Goal: Task Accomplishment & Management: Manage account settings

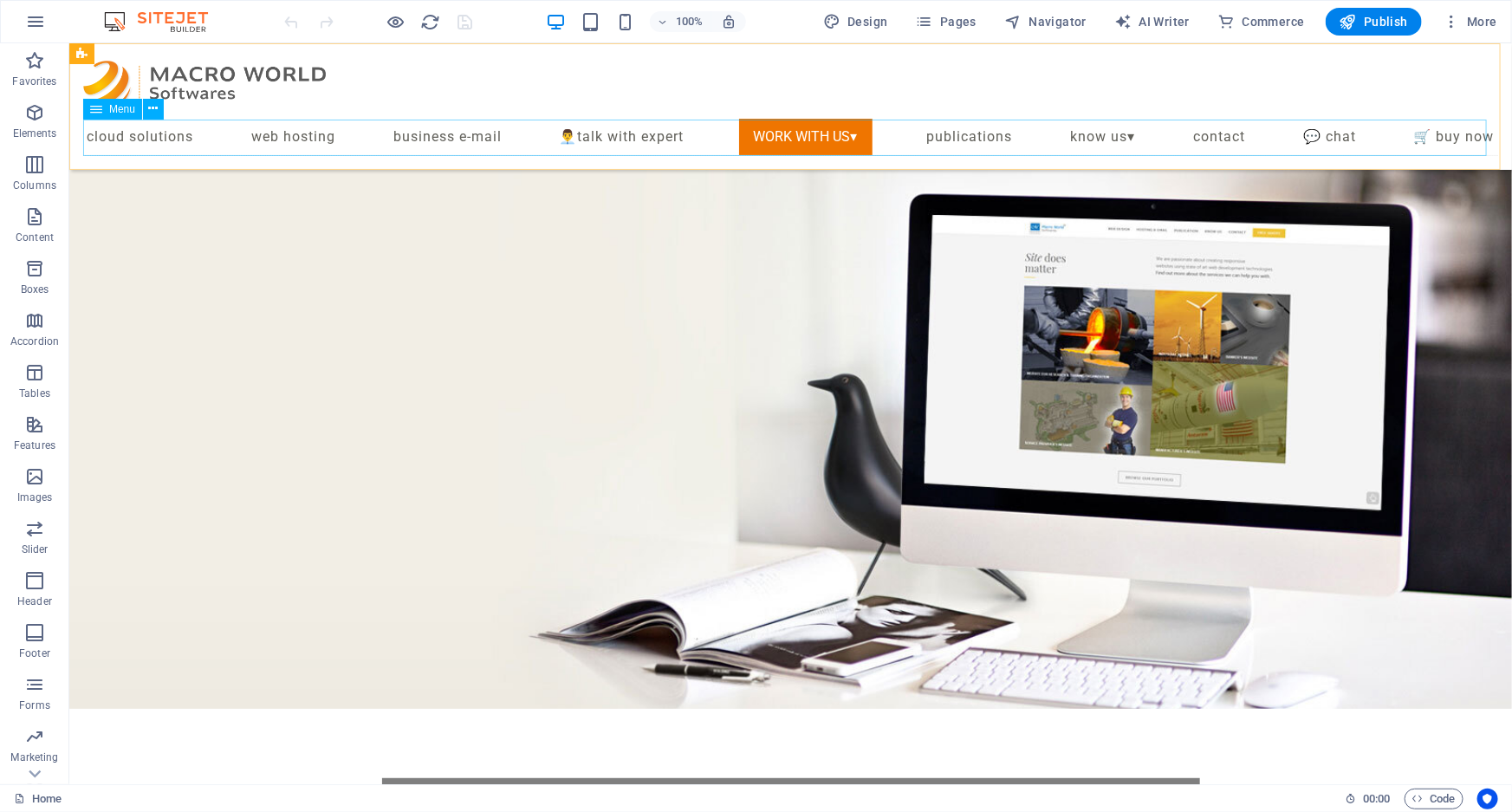
click at [779, 129] on nav "Cloud Solutions Web Hosting Business E-mail 👨‍💼TALK WITH EXPERT WORK WITH US▾ S…" at bounding box center [790, 137] width 1415 height 38
click at [778, 129] on nav "Cloud Solutions Web Hosting Business E-mail 👨‍💼TALK WITH EXPERT WORK WITH US▾ S…" at bounding box center [790, 137] width 1415 height 38
select select "6"
select select
select select "7"
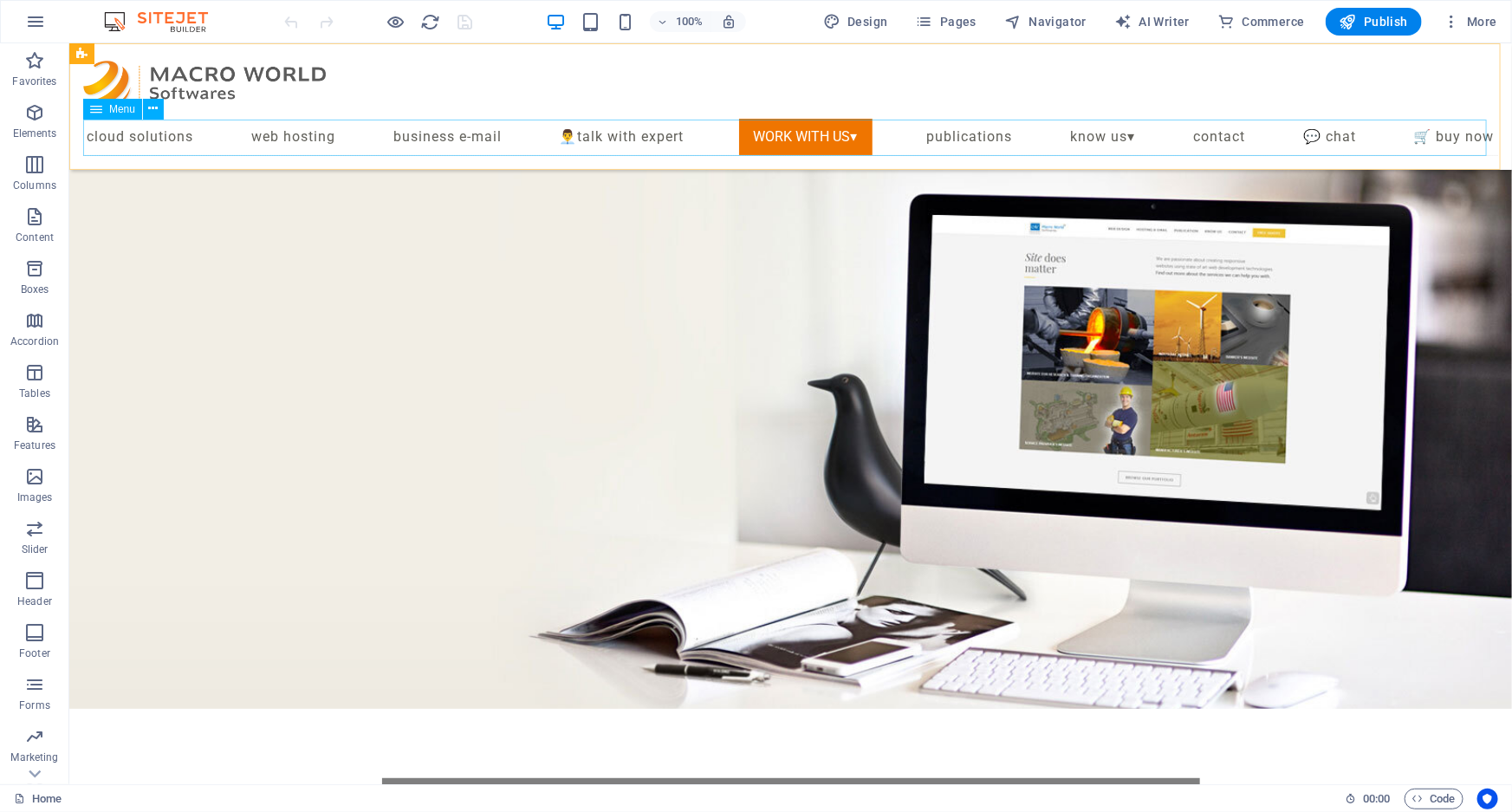
select select
select select "8"
select select
select select "default"
select select "5"
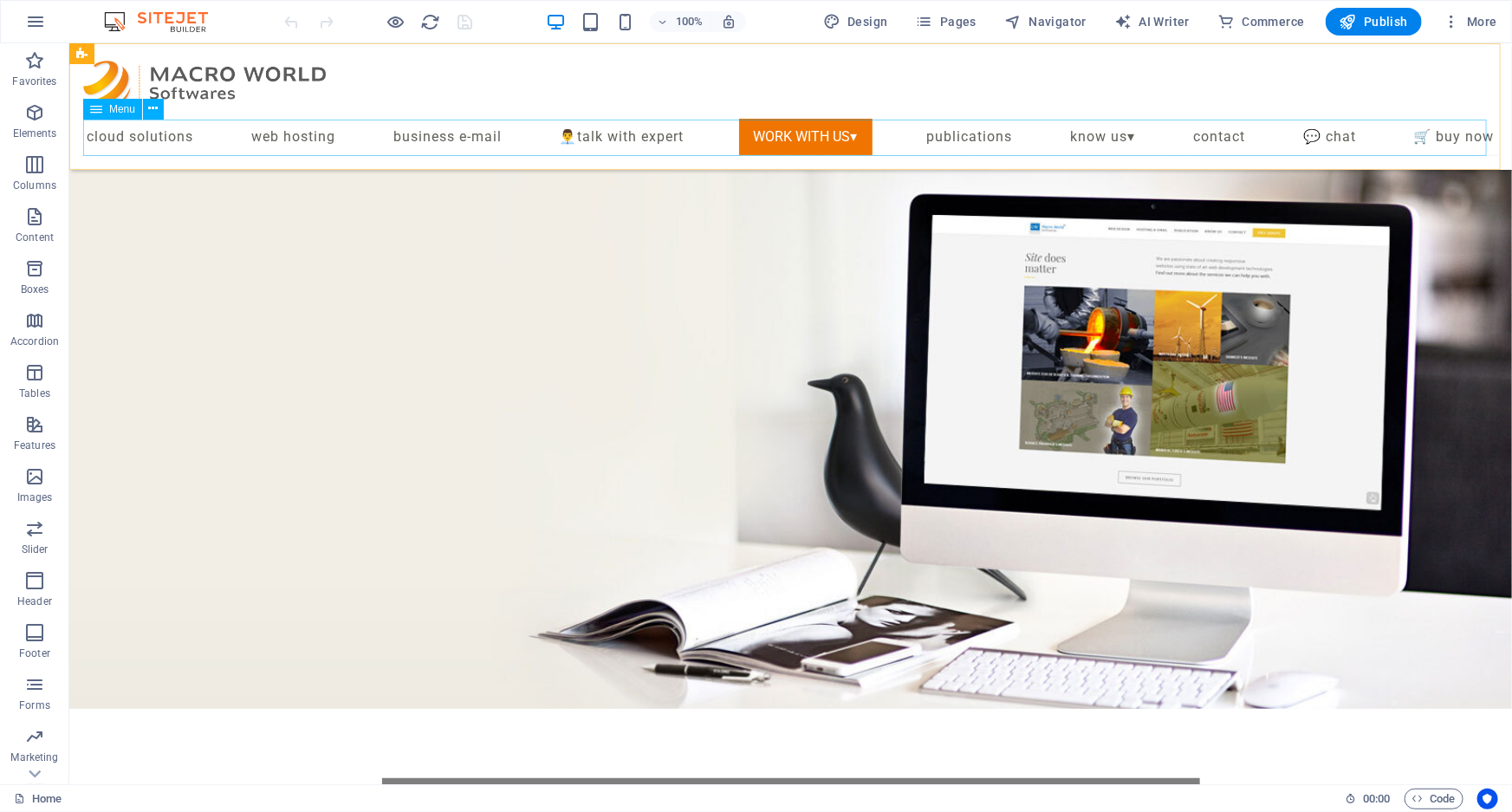
select select
select select "3"
select select
select select "default"
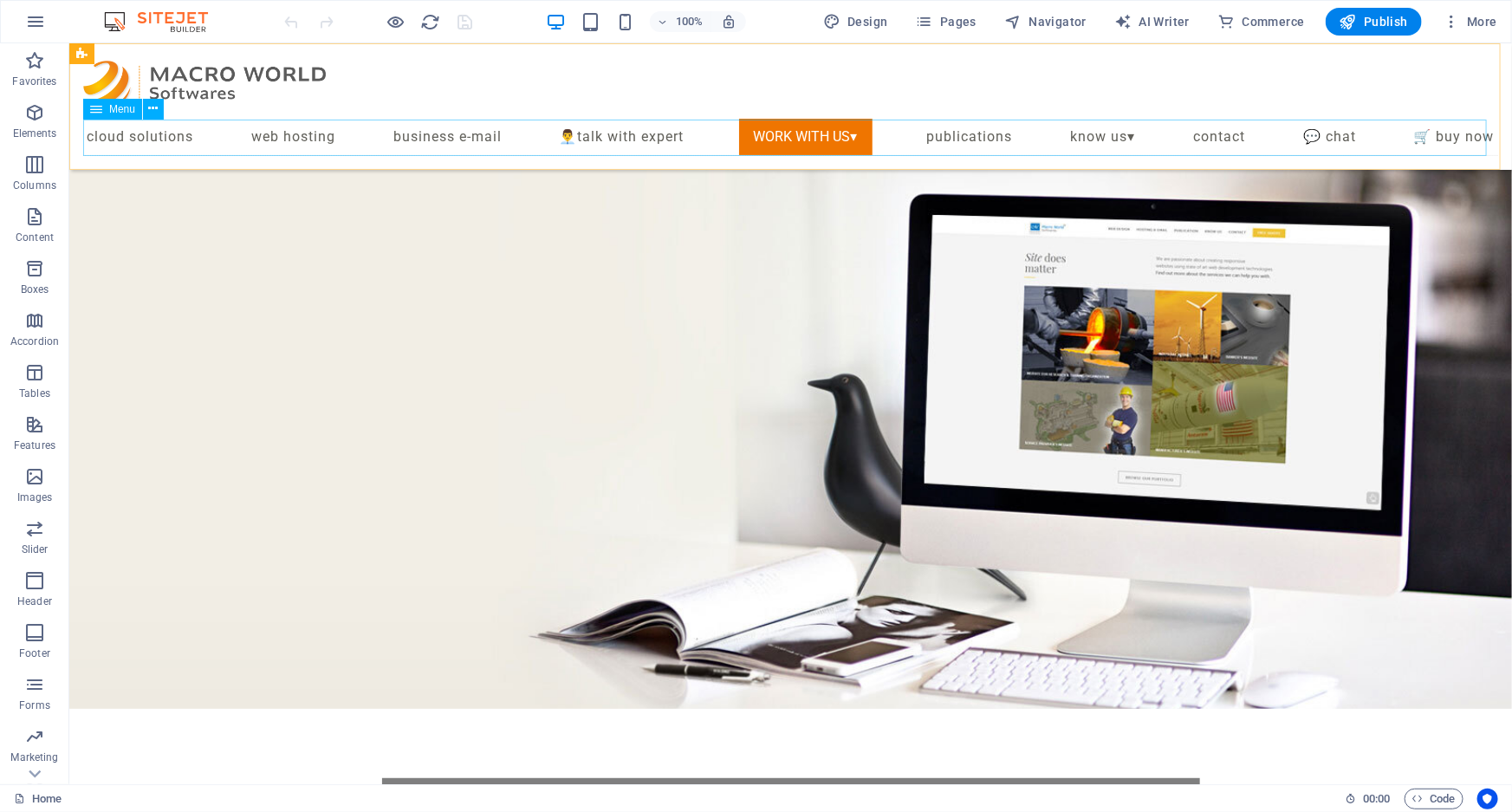
select select "10"
select select
select select "9"
select select
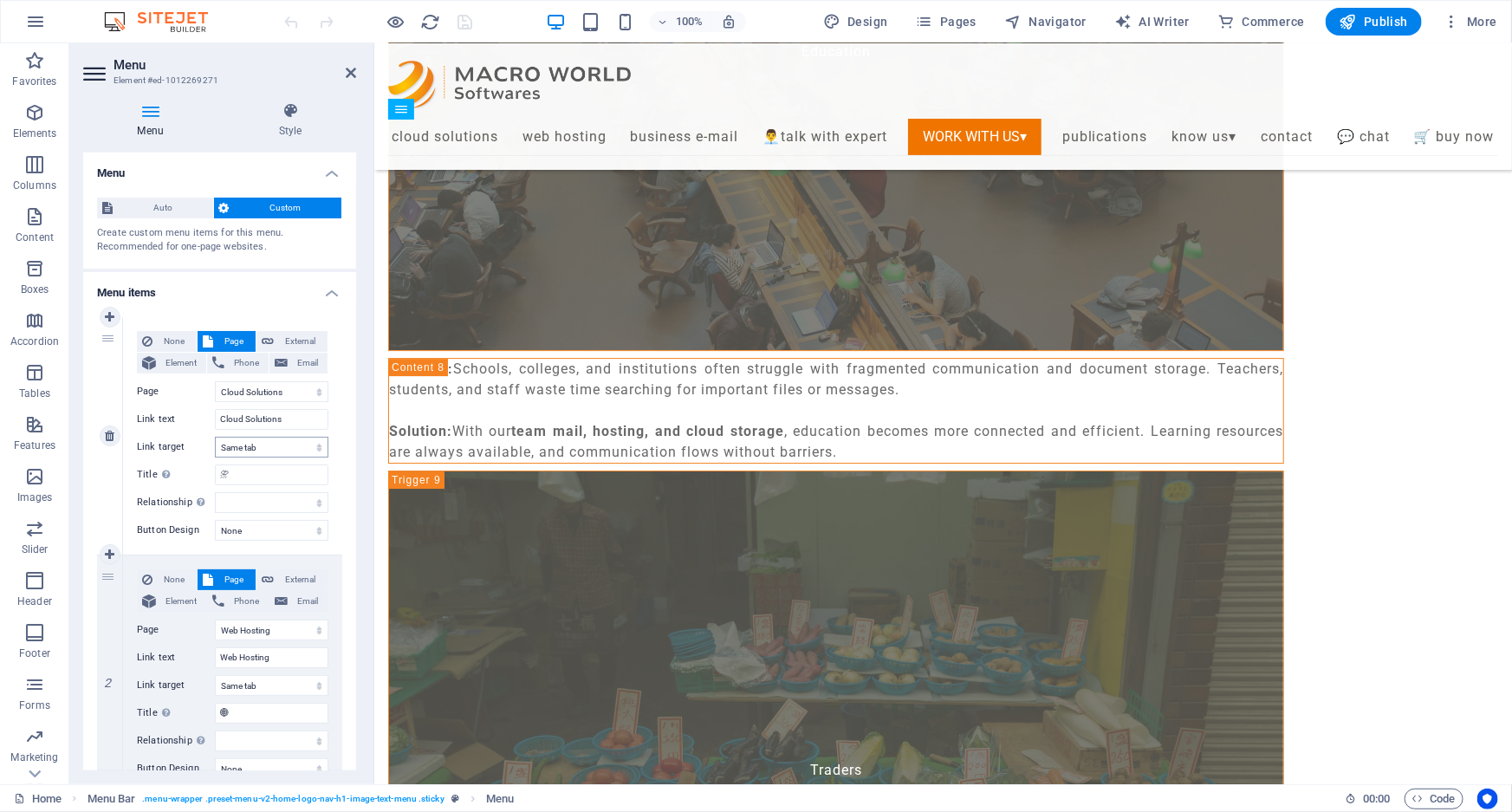
scroll to position [827, 0]
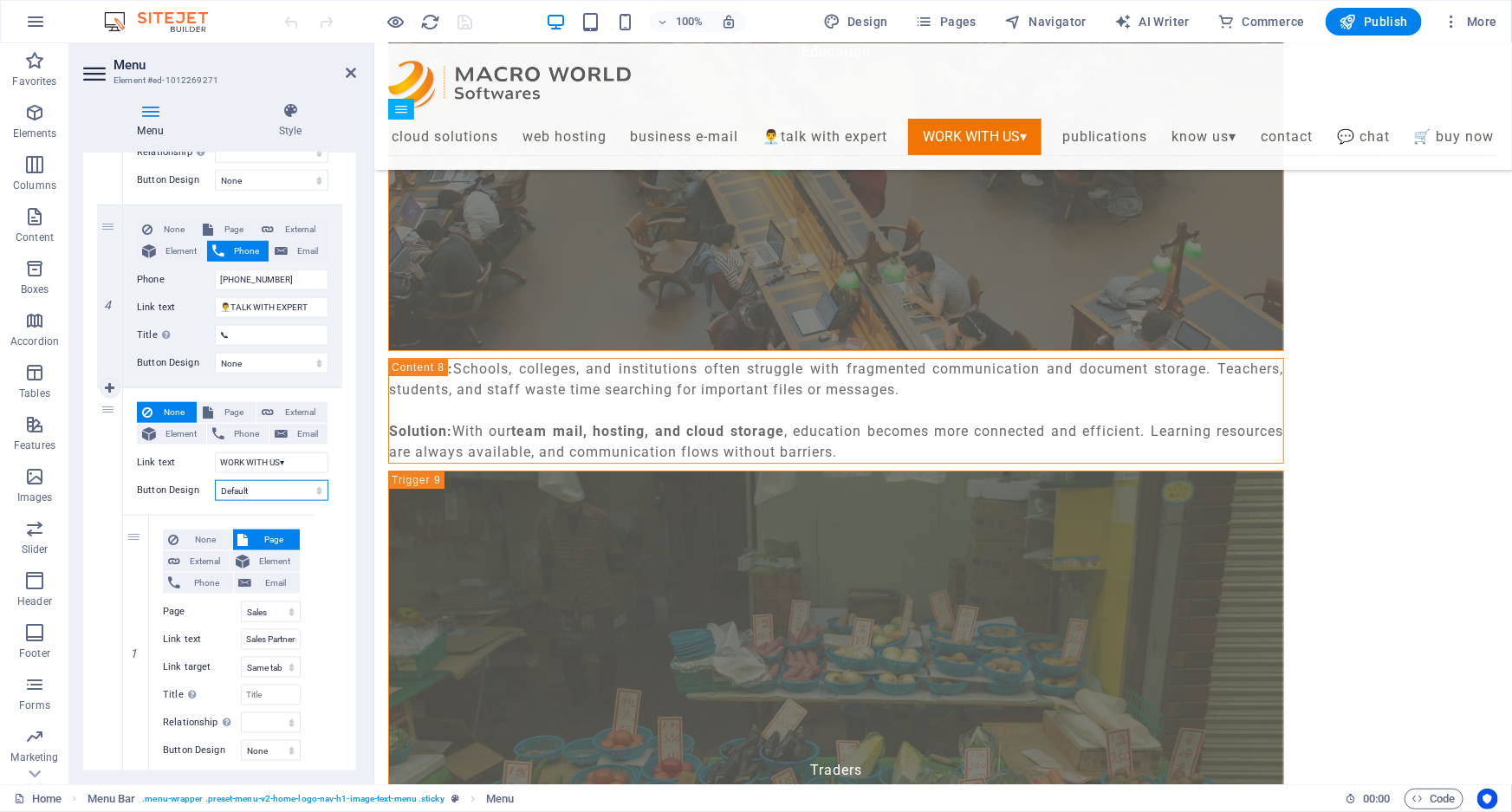
click at [303, 494] on select "None Default Primary Secondary" at bounding box center [271, 490] width 113 height 21
select select
click at [215, 481] on select "None Default Primary Secondary" at bounding box center [271, 490] width 113 height 21
select select
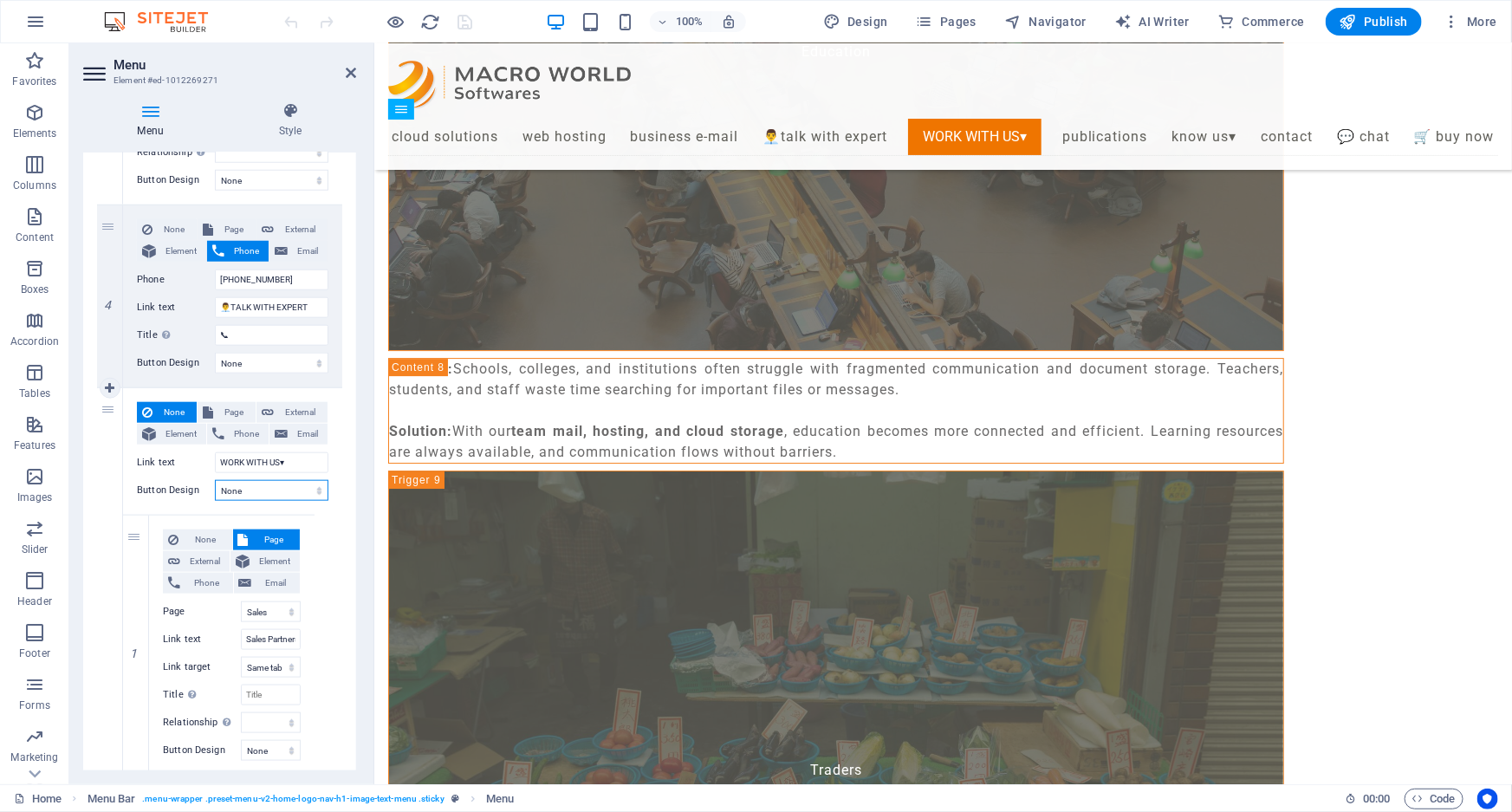
select select
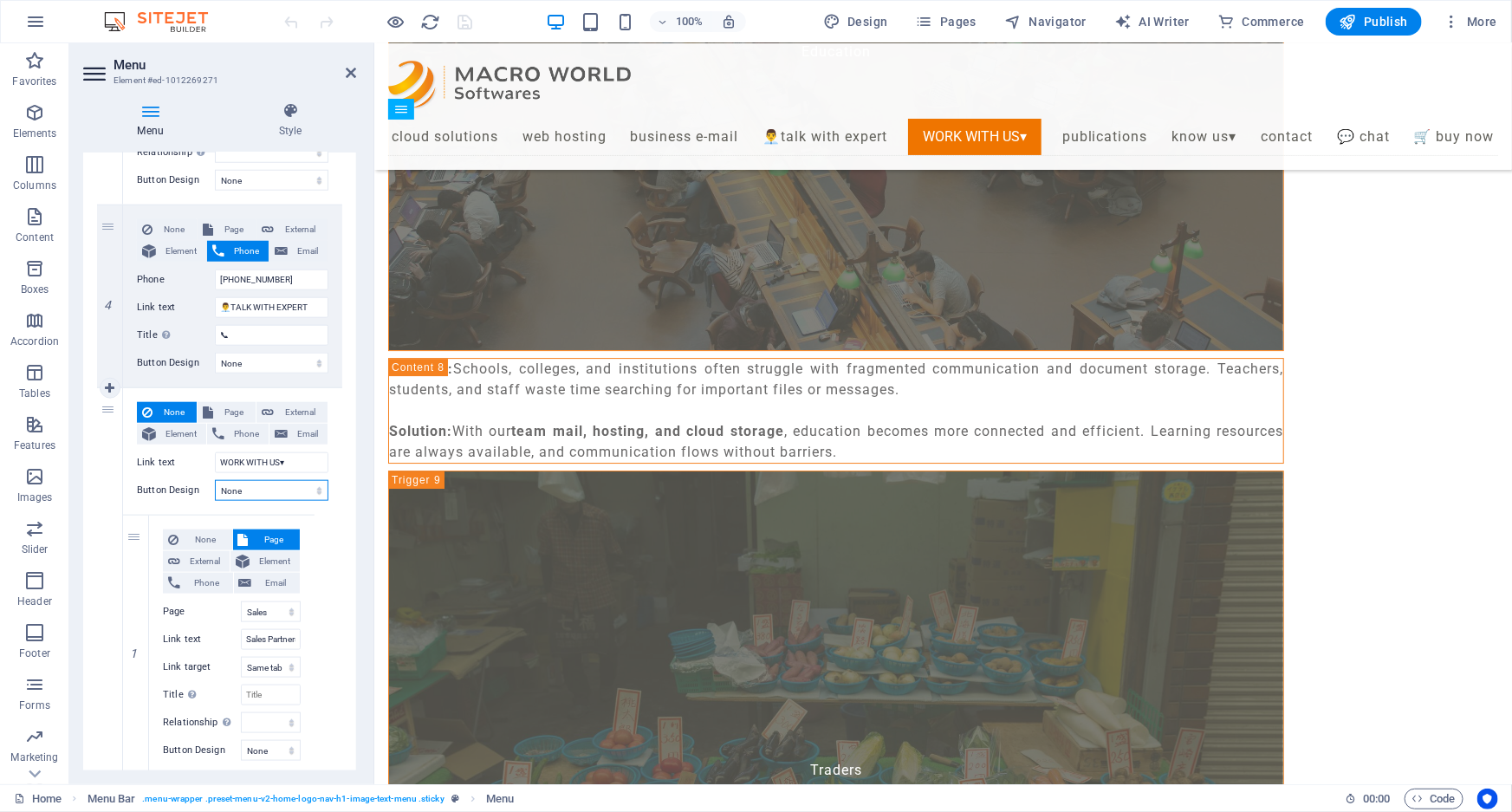
select select
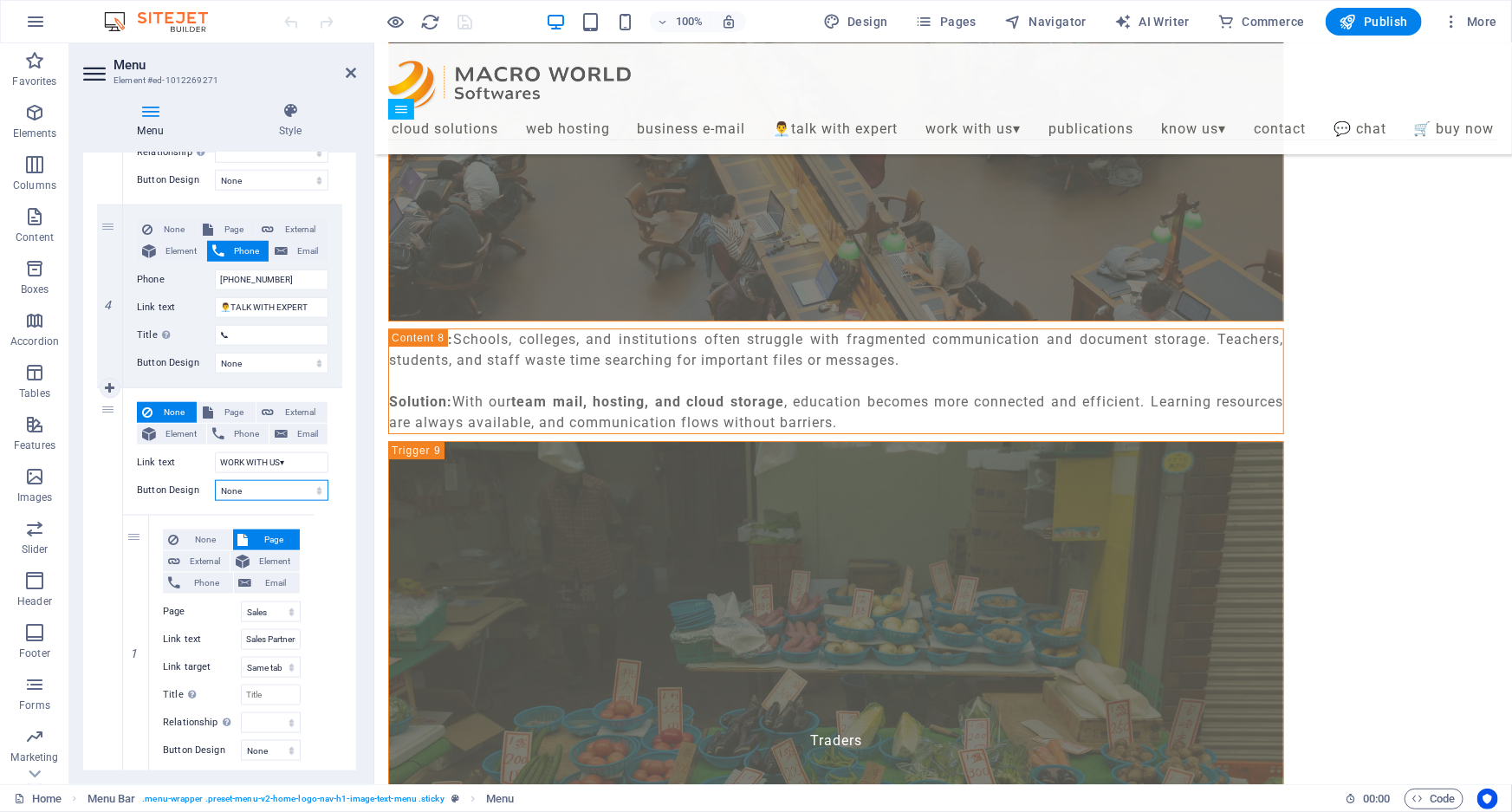
scroll to position [9335, 0]
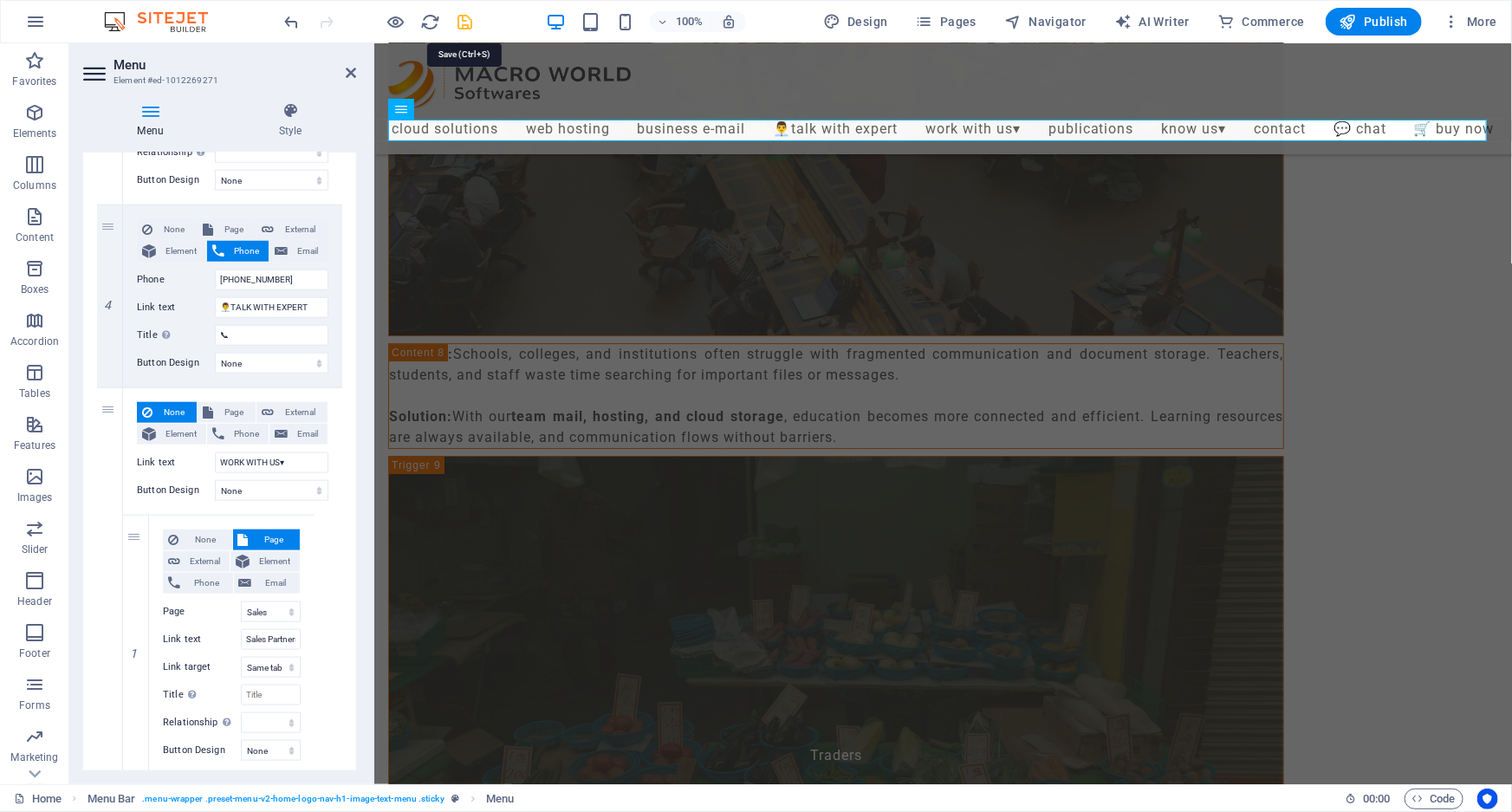
click at [459, 21] on icon "save" at bounding box center [466, 22] width 20 height 20
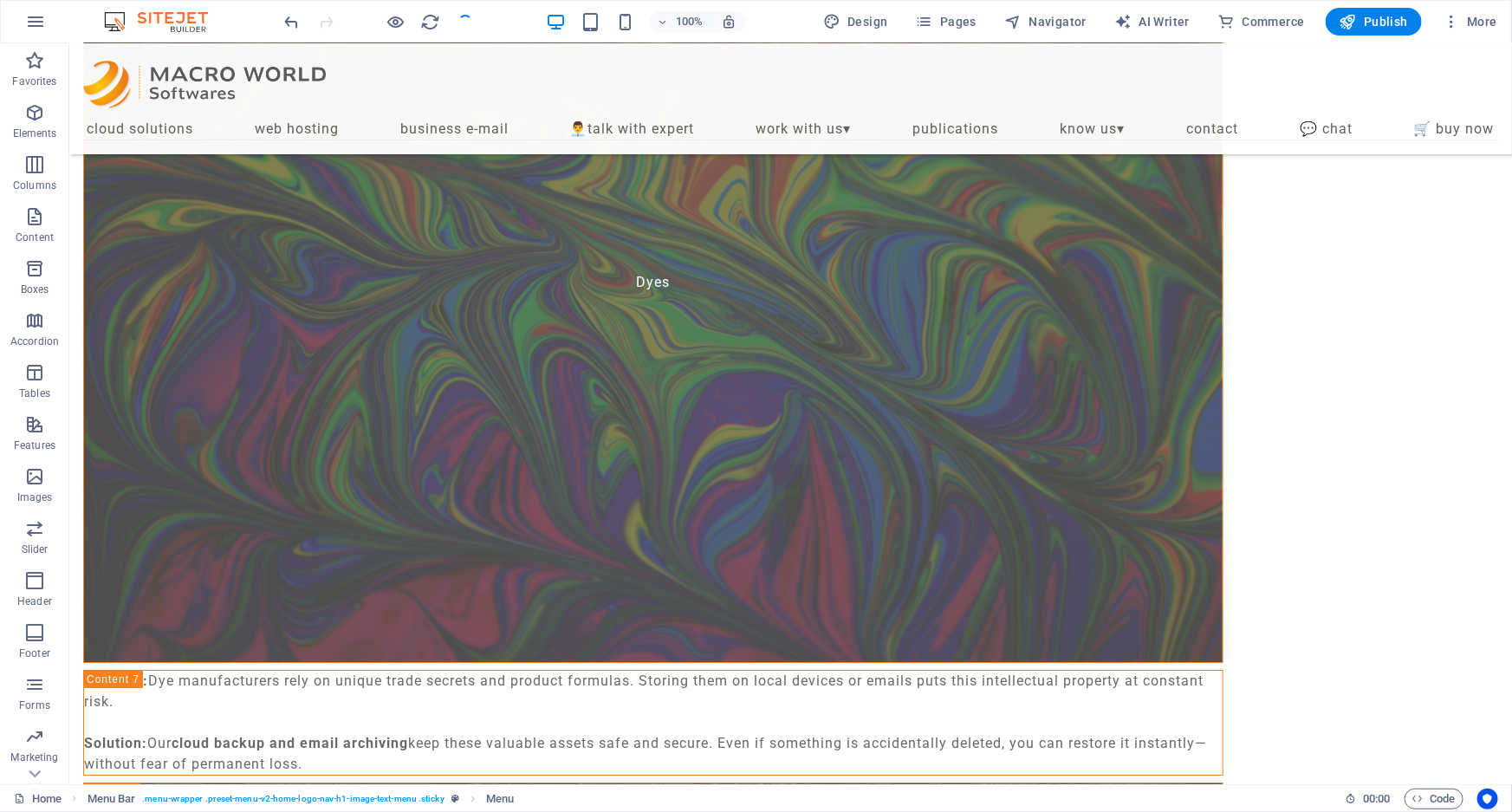
scroll to position [10601, 0]
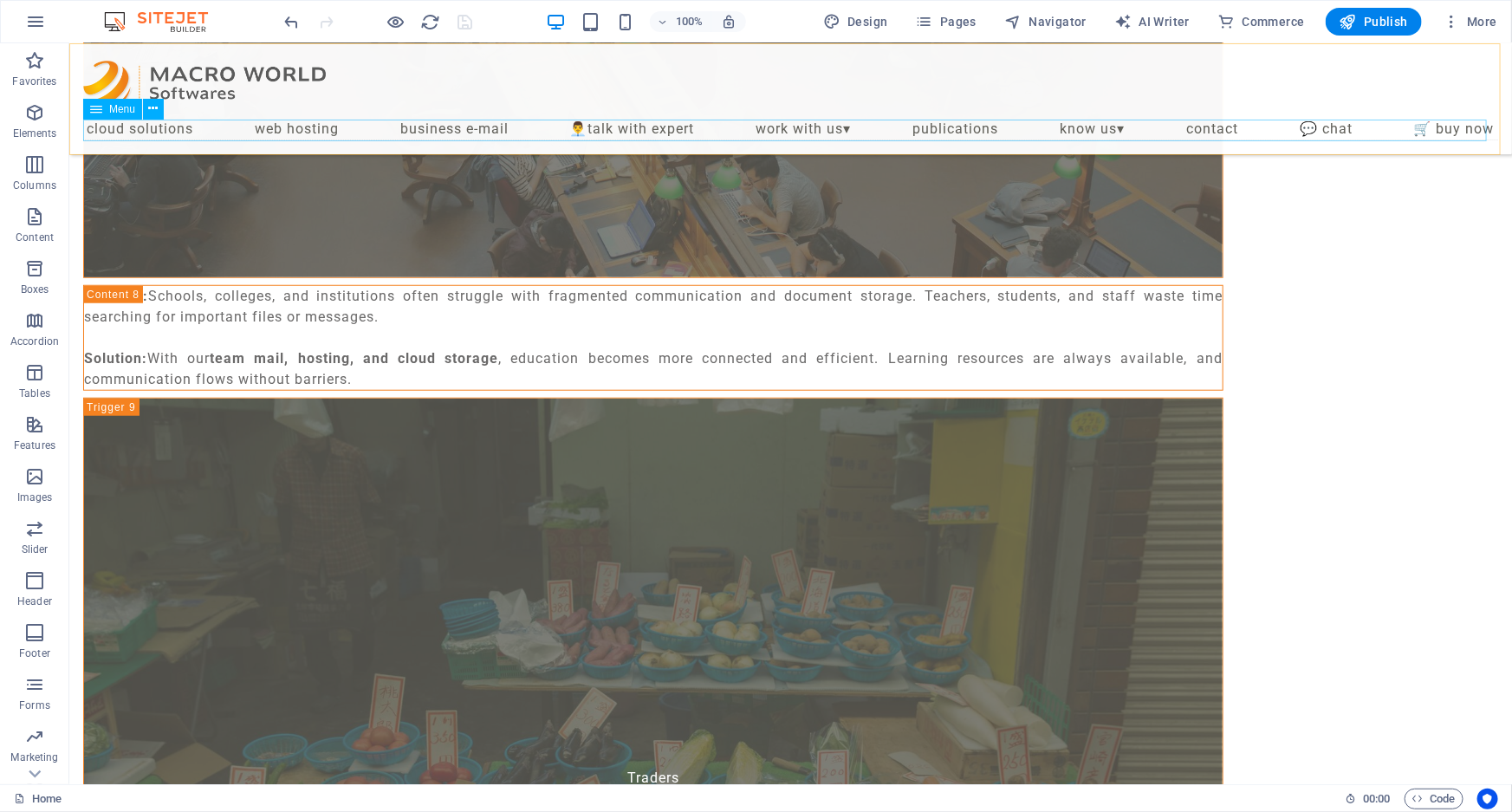
click at [759, 124] on nav "Cloud Solutions Web Hosting Business E-mail 👨‍💼TALK WITH EXPERT WORK WITH US▾ S…" at bounding box center [790, 128] width 1415 height 22
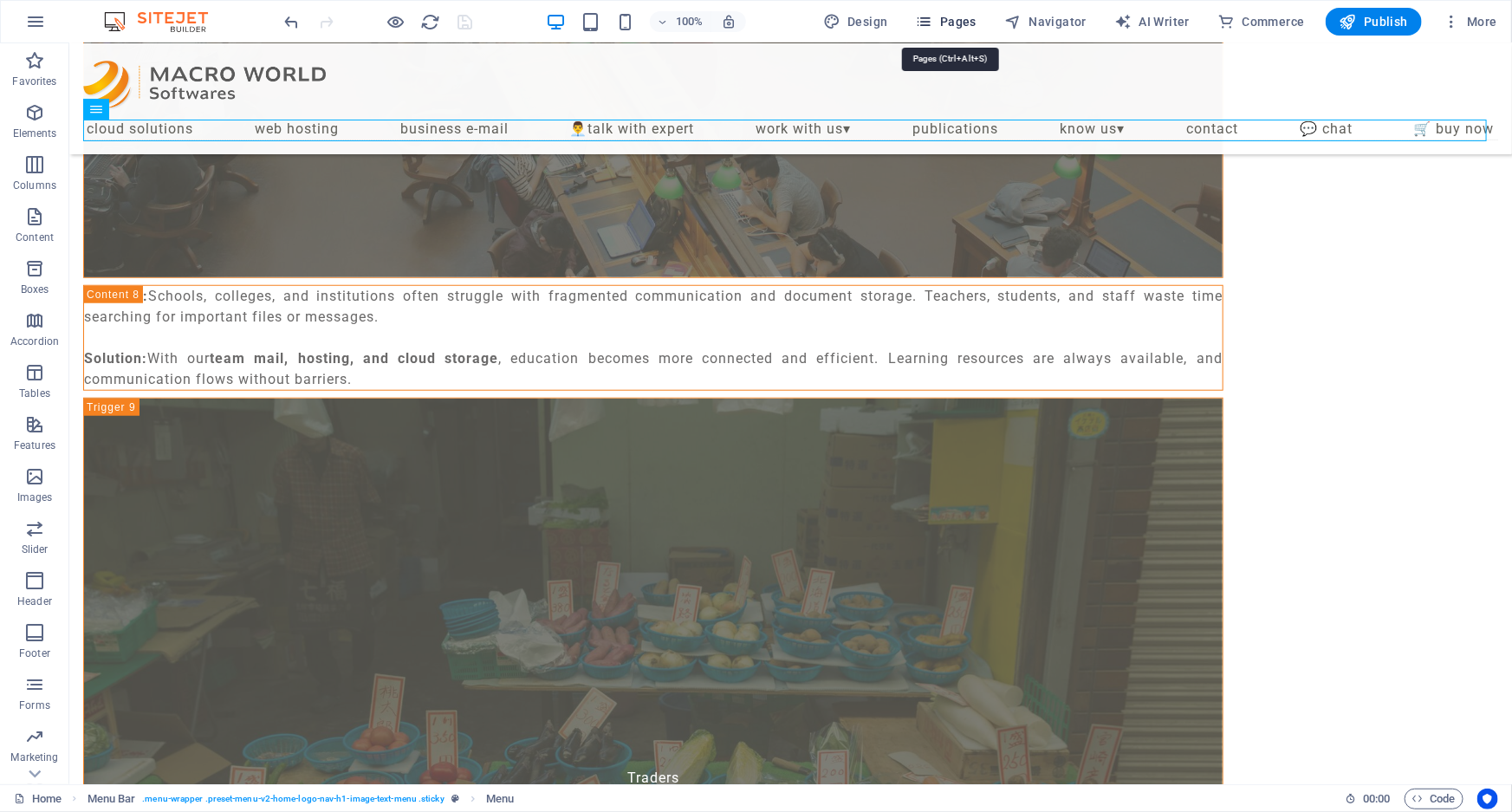
click at [961, 22] on span "Pages" at bounding box center [946, 21] width 61 height 17
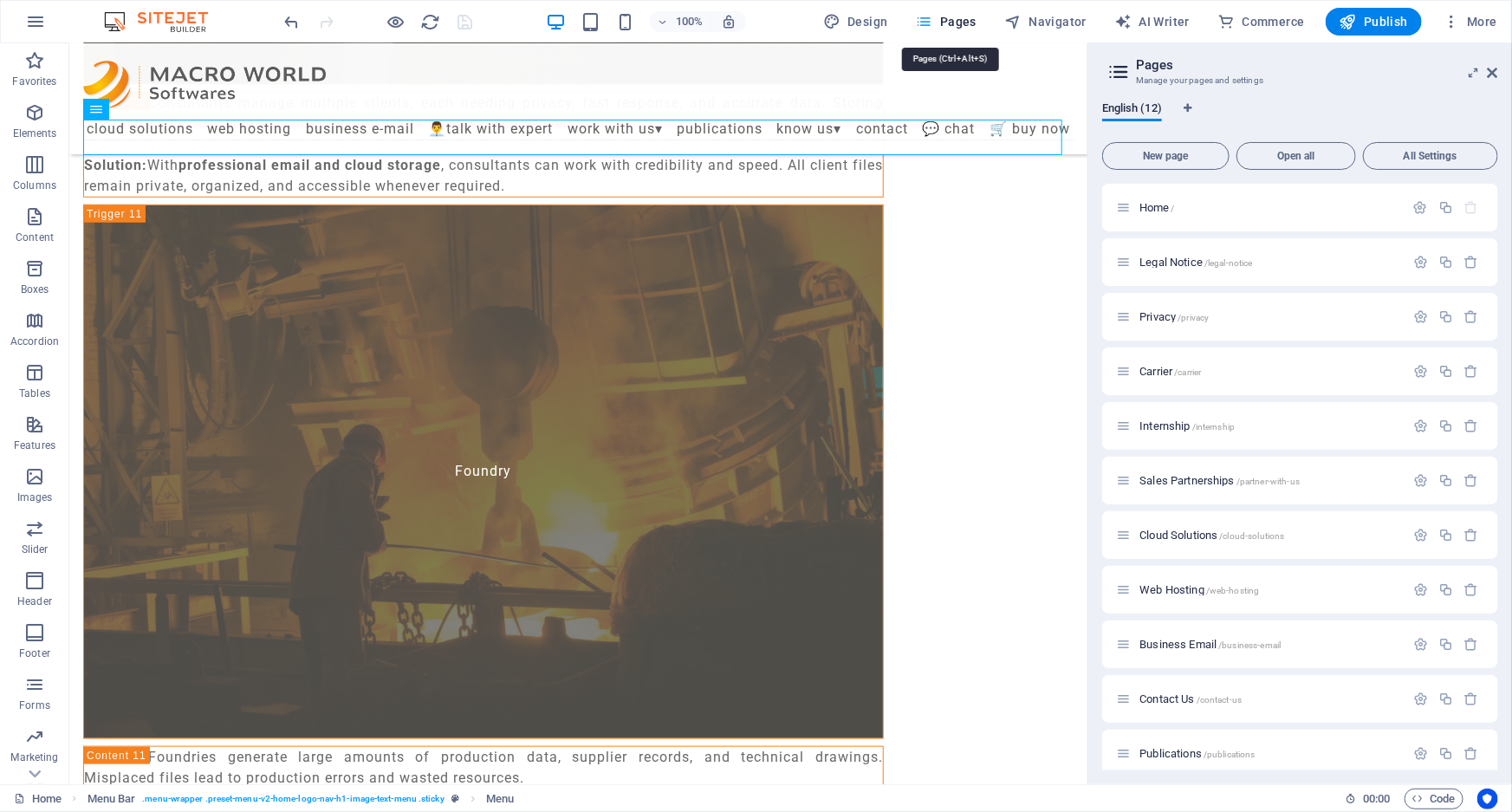
scroll to position [8973, 0]
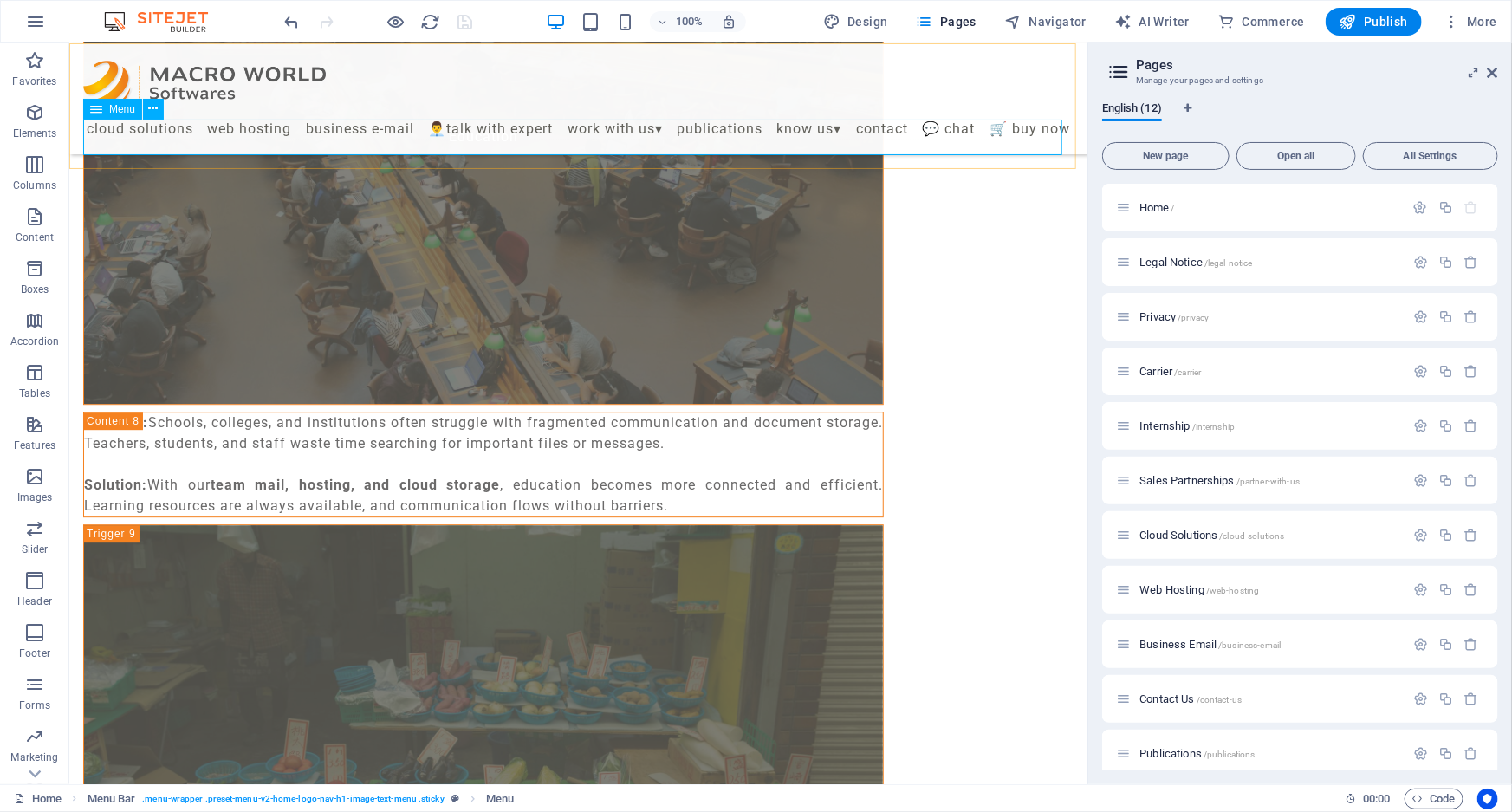
click at [382, 136] on nav "Cloud Solutions Web Hosting Business E-mail 👨‍💼TALK WITH EXPERT WORK WITH US▾ S…" at bounding box center [577, 128] width 990 height 22
select select "6"
select select
select select "7"
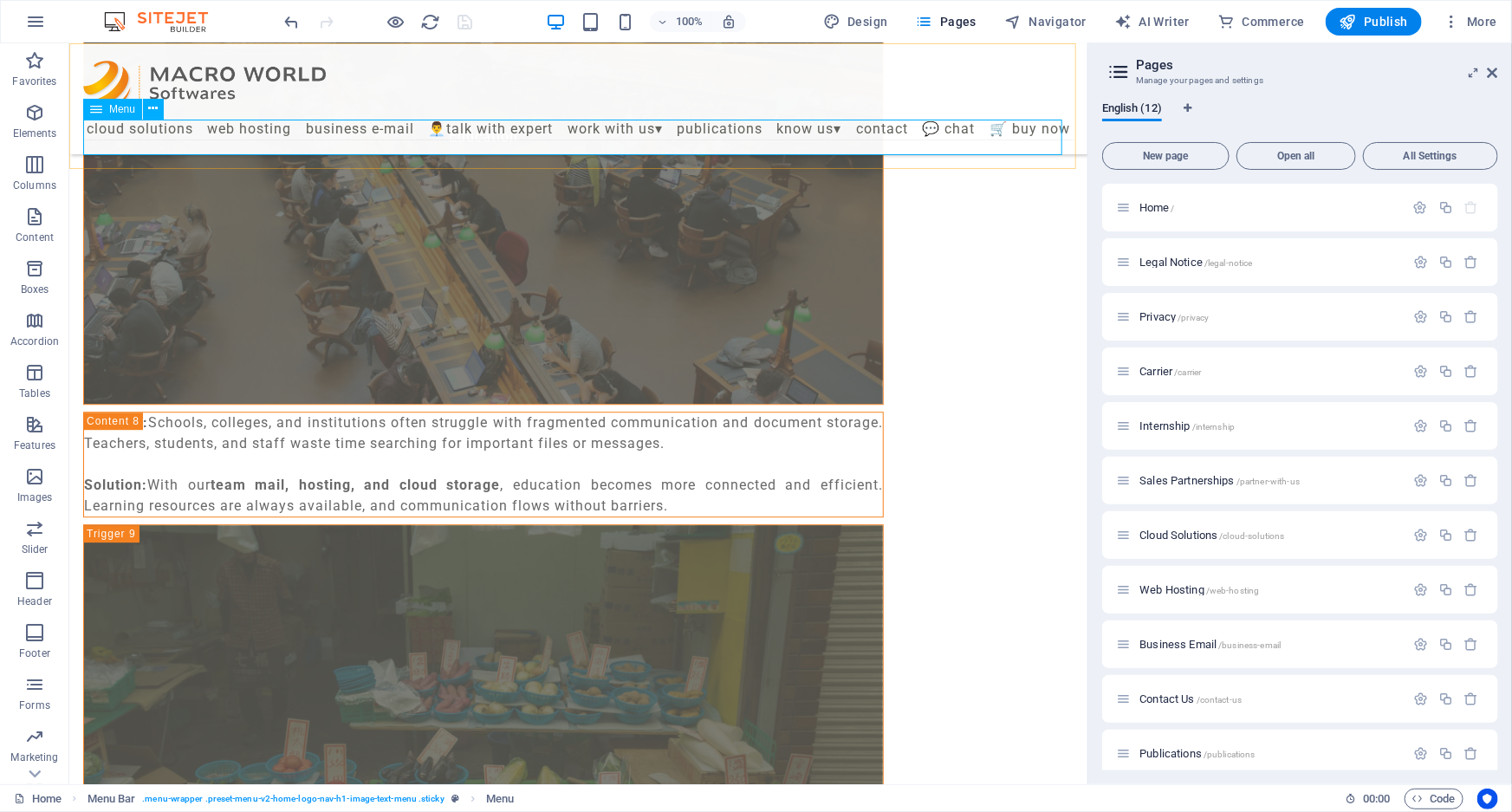
select select
select select "8"
select select
select select "5"
select select
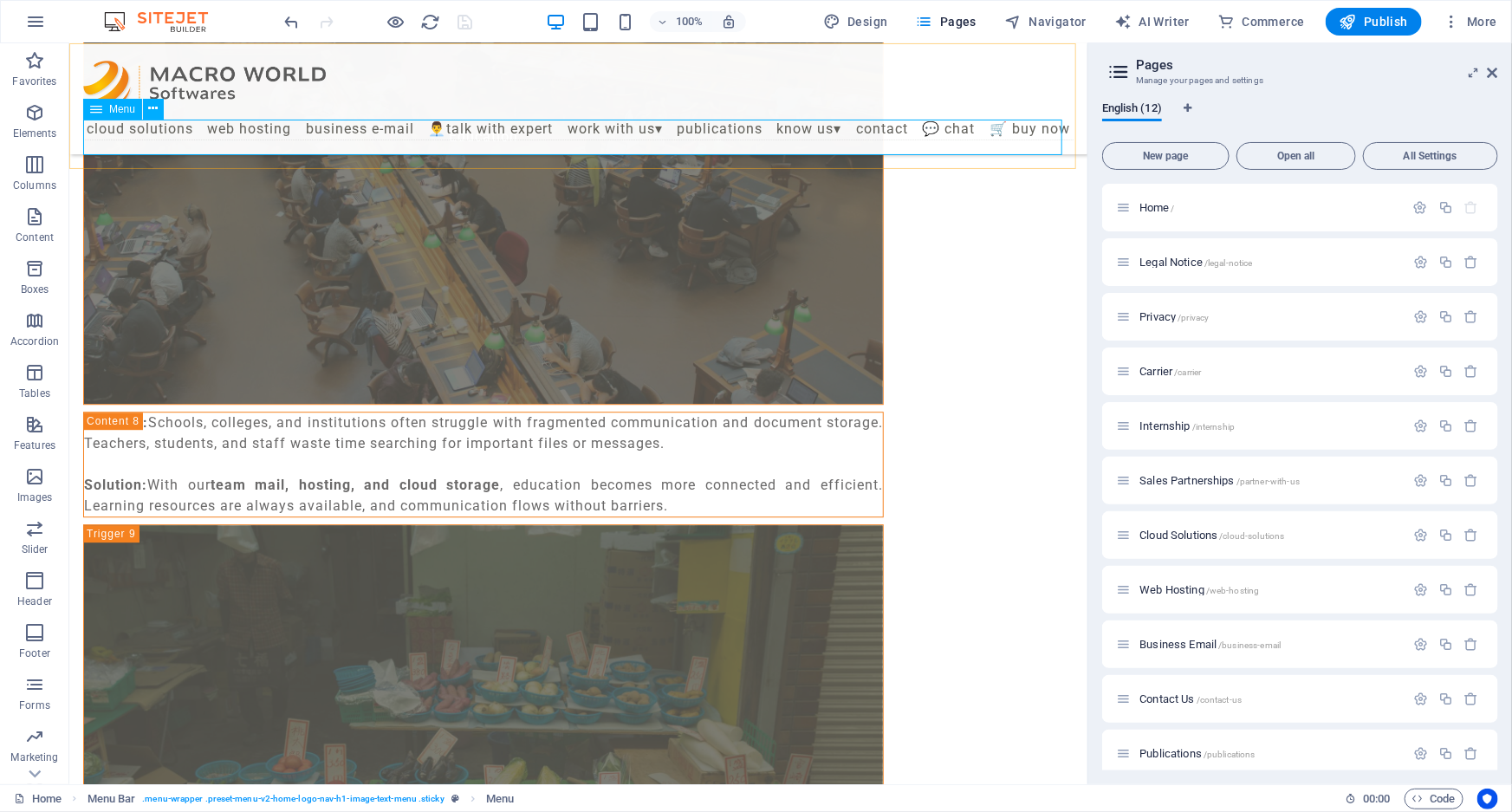
select select "3"
select select
select select "default"
select select "10"
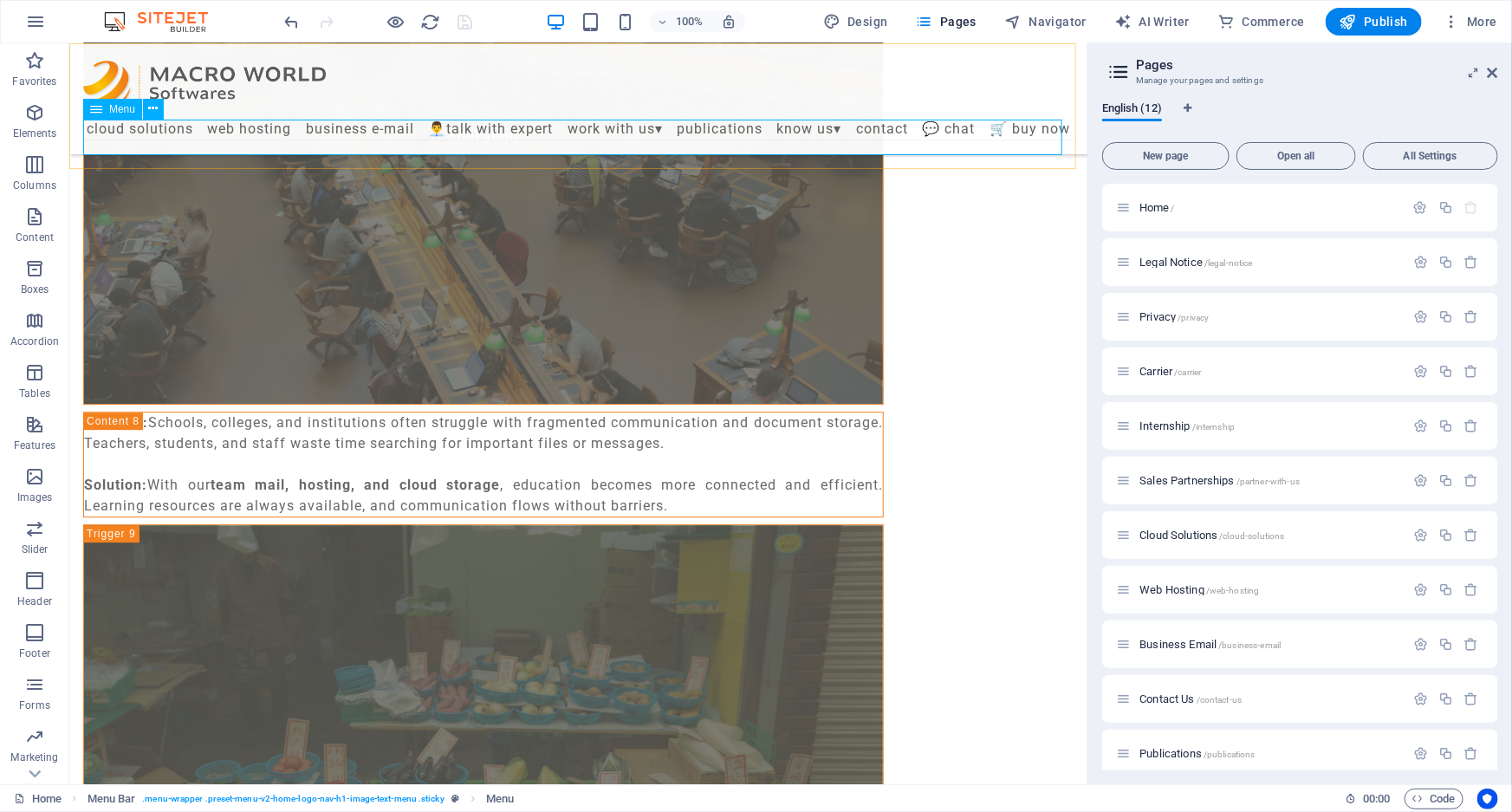
select select
select select "9"
select select
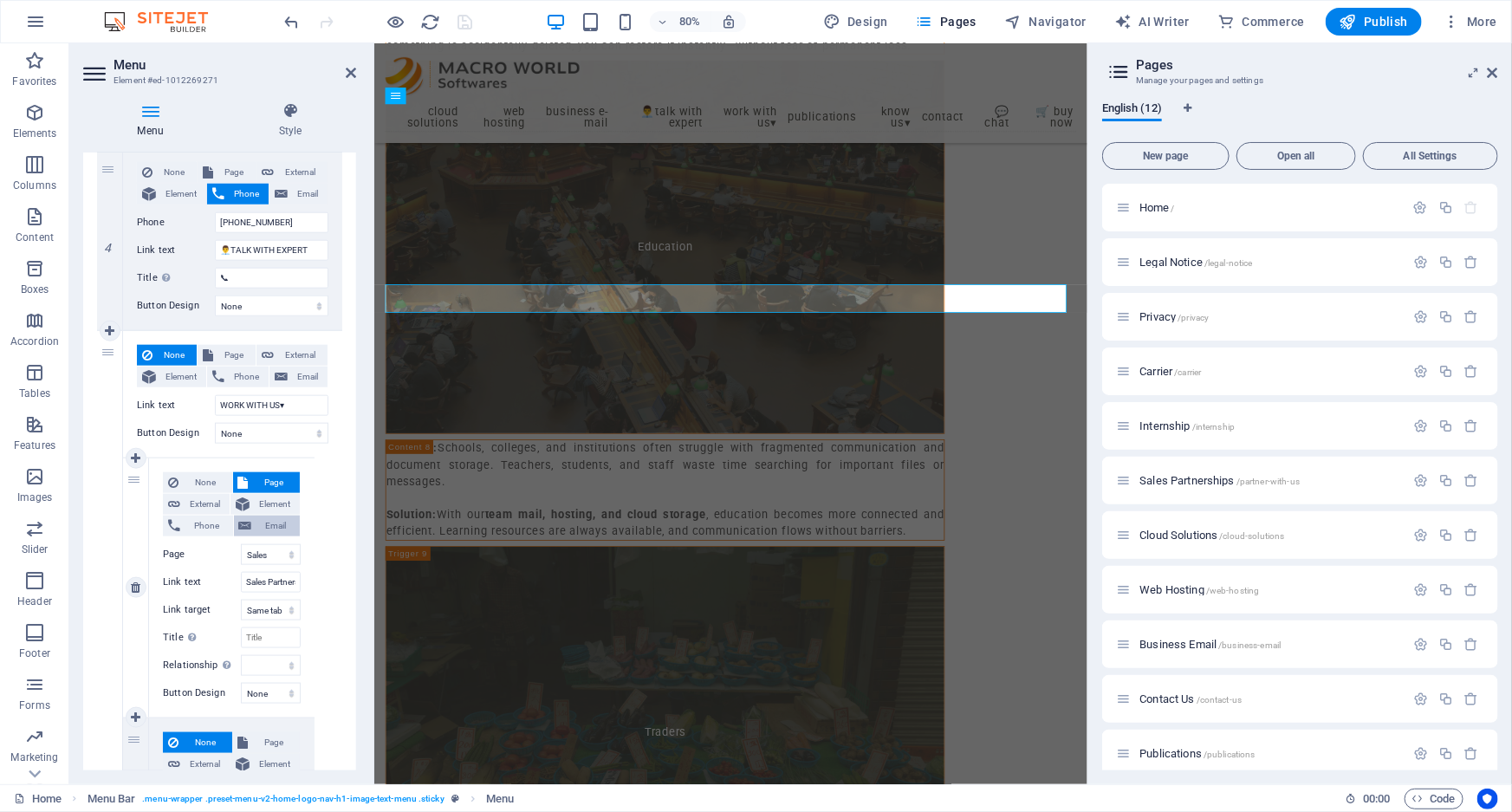
scroll to position [906, 0]
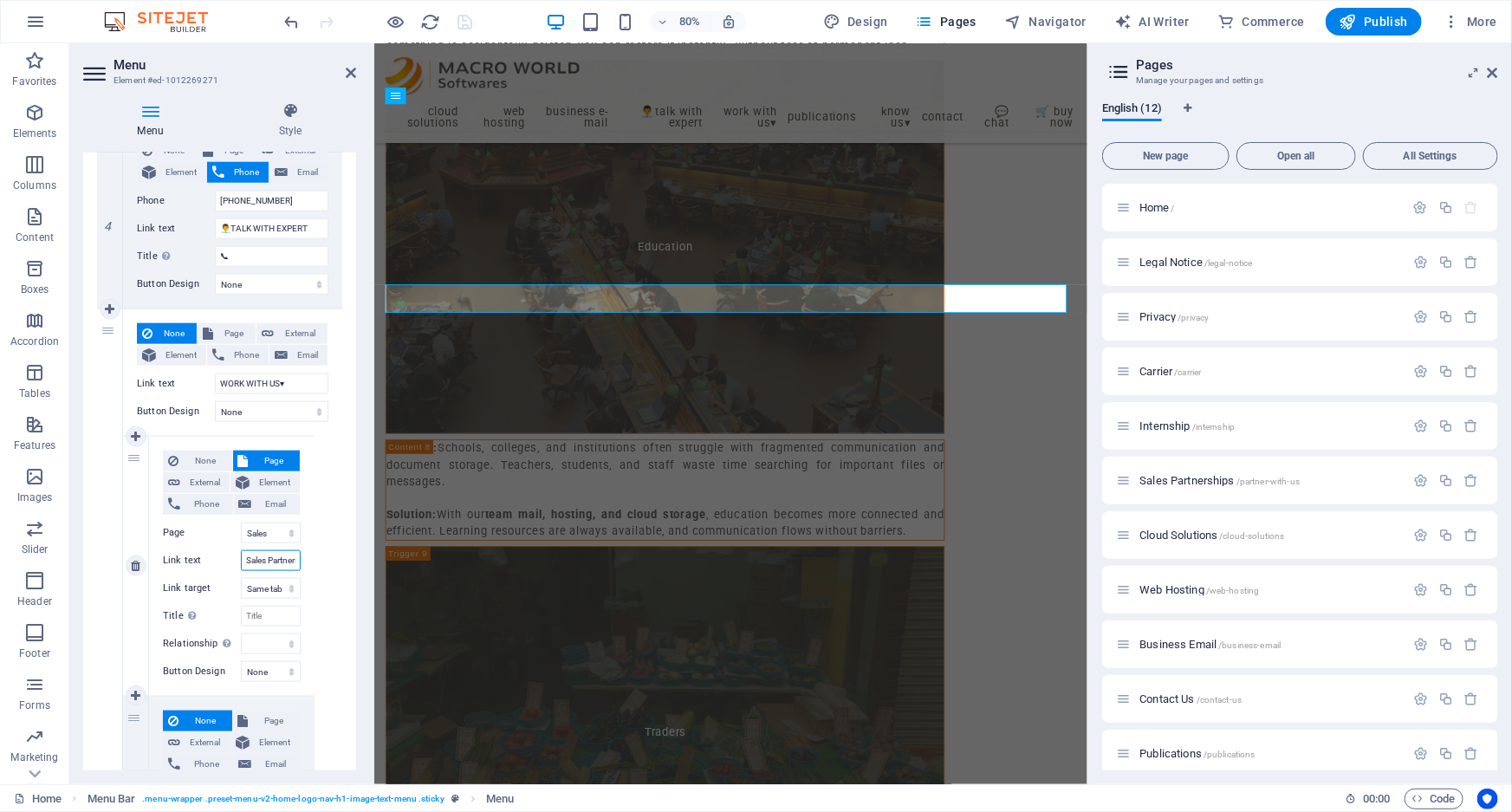
click at [276, 560] on input "Sales Partnership" at bounding box center [270, 560] width 60 height 21
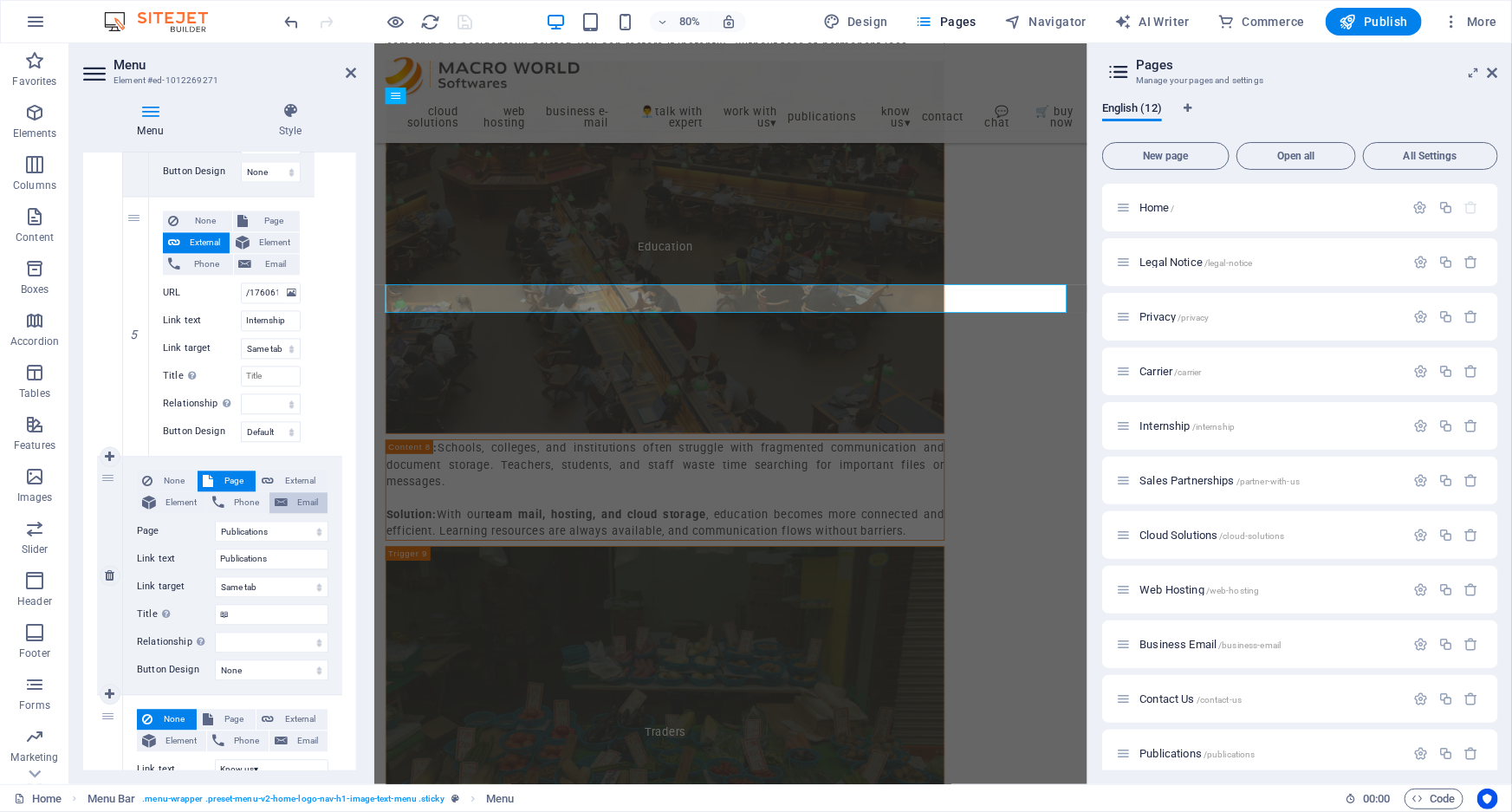
scroll to position [1931, 0]
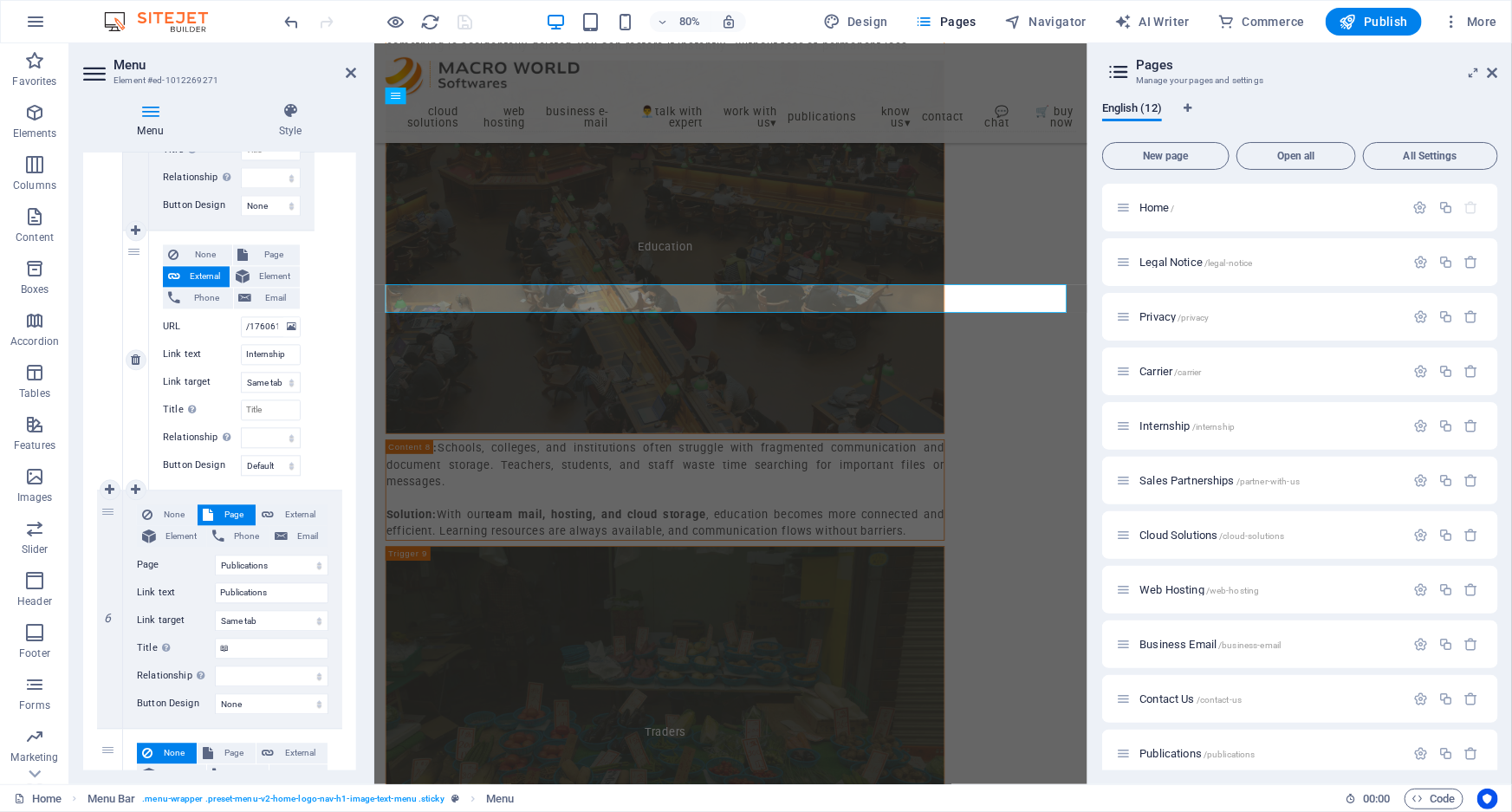
click at [271, 252] on span "Page" at bounding box center [275, 254] width 41 height 21
select select
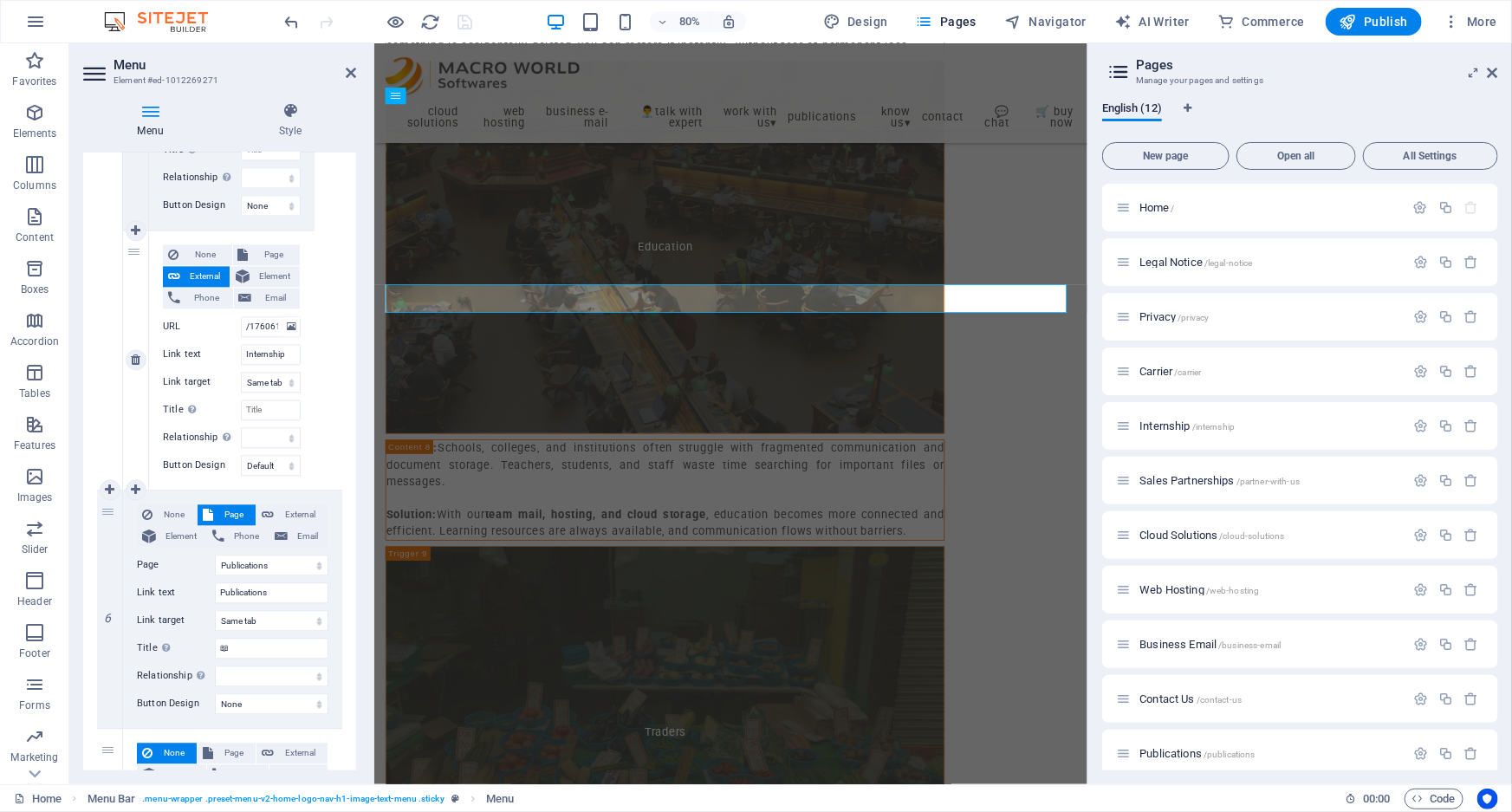
select select
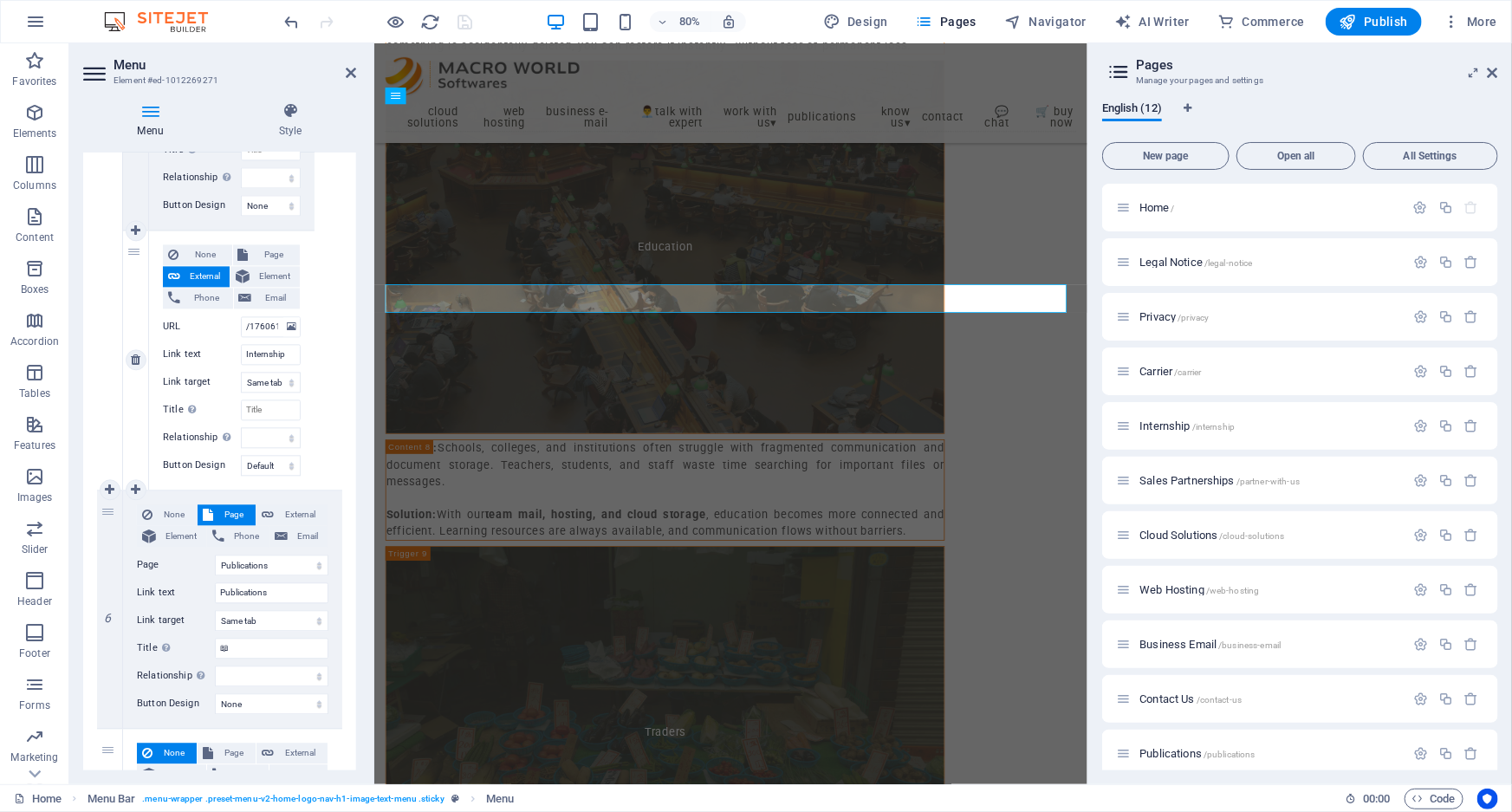
select select
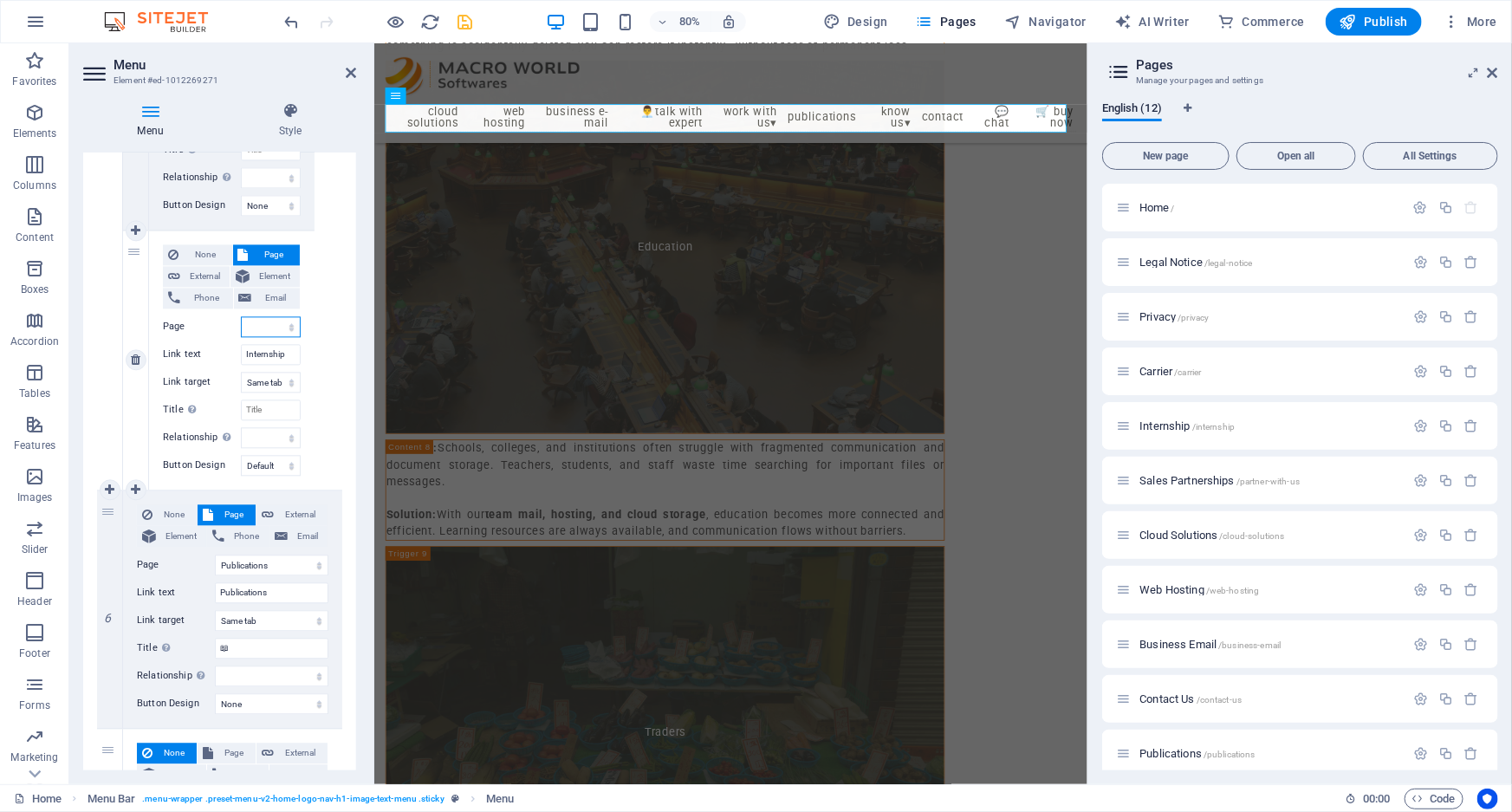
click at [274, 324] on select "Home Legal Notice Privacy Carrier Internship Sales Partnerships Cloud Solutions…" at bounding box center [270, 326] width 60 height 21
select select "4"
click at [241, 316] on select "Home Legal Notice Privacy Carrier Internship Sales Partnerships Cloud Solutions…" at bounding box center [270, 326] width 60 height 21
select select
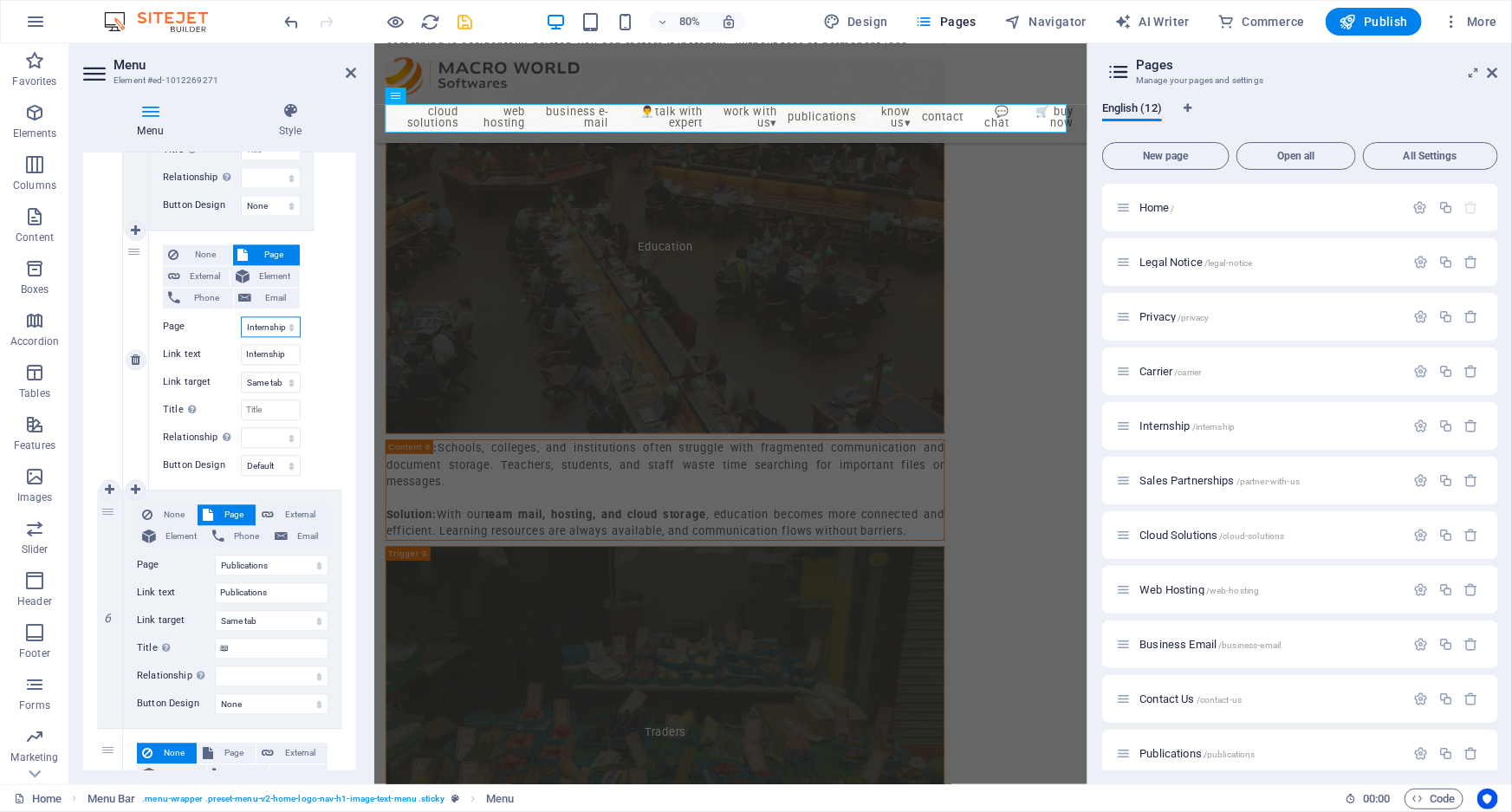
select select
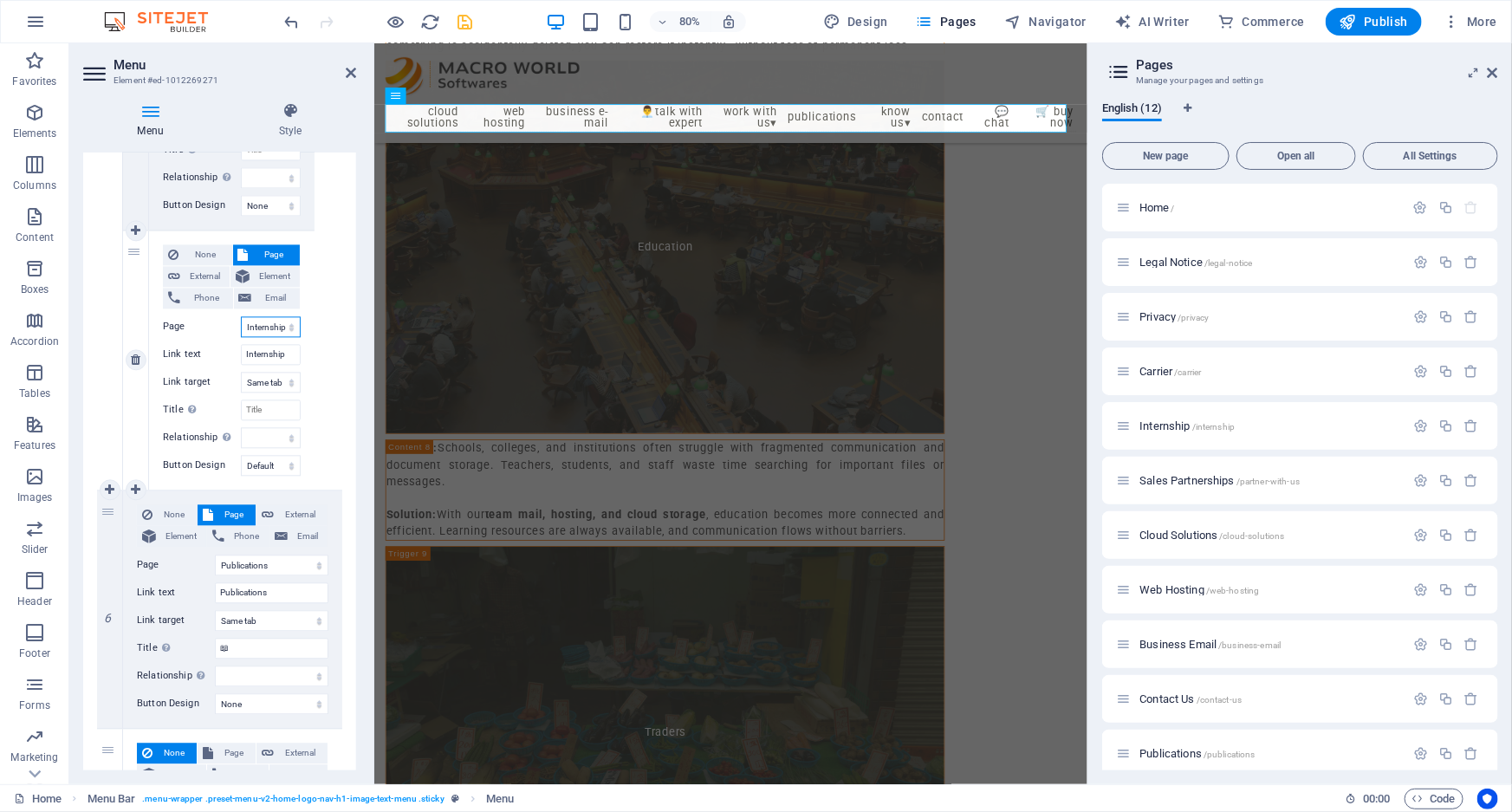
select select
